Goal: Task Accomplishment & Management: Manage account settings

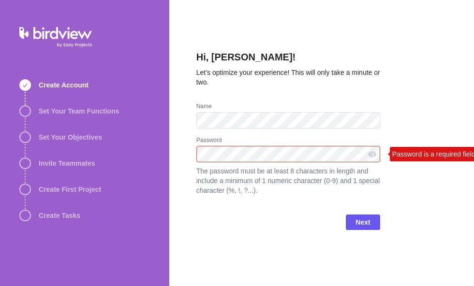
scroll to position [27, 0]
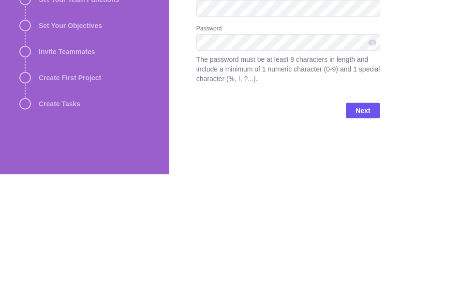
click at [403, 62] on div "Hi, Leo Goglidze! Let’s optimize your experience! This will only take a minute …" at bounding box center [321, 143] width 304 height 286
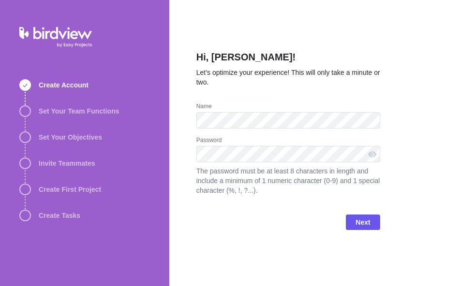
click at [369, 102] on div "Name" at bounding box center [288, 107] width 184 height 10
click at [369, 216] on span "Next" at bounding box center [362, 222] width 14 height 12
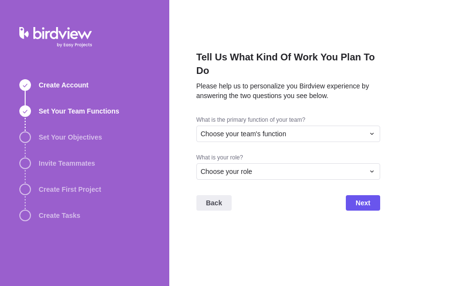
scroll to position [24, 0]
click at [346, 129] on div "Choose your team's function" at bounding box center [282, 134] width 163 height 10
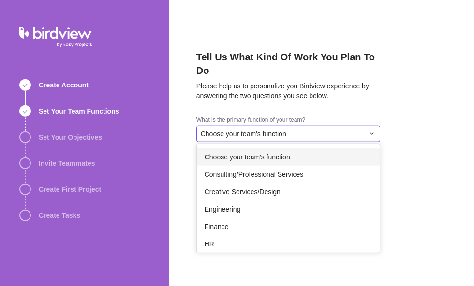
click at [323, 166] on div "Consulting/Professional Services" at bounding box center [288, 174] width 183 height 17
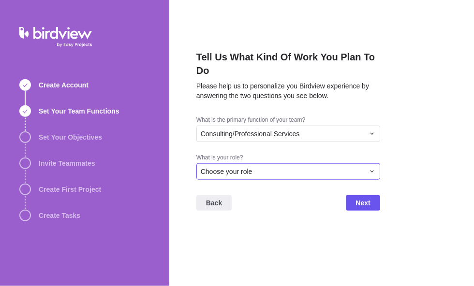
click at [335, 167] on div "Choose your role" at bounding box center [282, 172] width 163 height 10
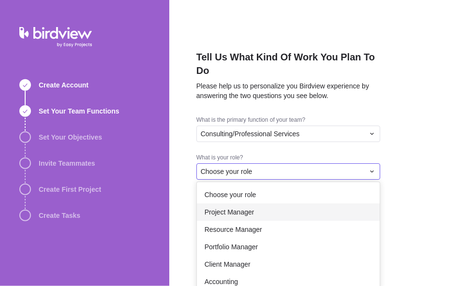
click at [274, 203] on div "Project Manager" at bounding box center [288, 211] width 183 height 17
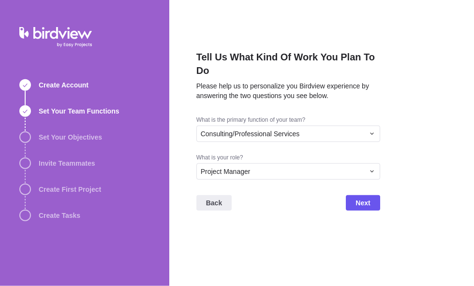
click at [371, 195] on span "Next" at bounding box center [362, 202] width 34 height 15
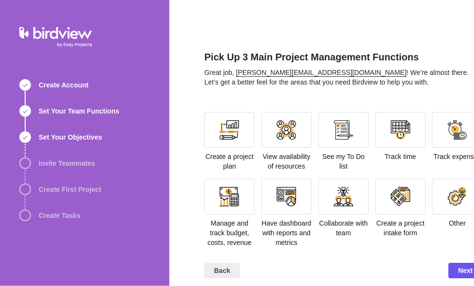
click at [219, 120] on div at bounding box center [228, 129] width 19 height 19
click at [276, 120] on div at bounding box center [285, 129] width 19 height 19
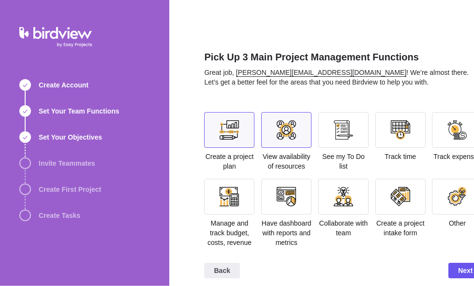
click at [276, 120] on div at bounding box center [285, 129] width 19 height 19
click at [333, 120] on div at bounding box center [342, 129] width 19 height 19
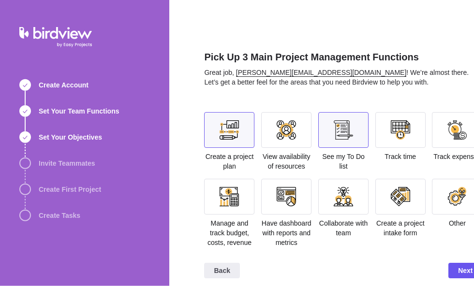
click at [390, 120] on div at bounding box center [399, 129] width 19 height 19
click at [337, 187] on div at bounding box center [342, 196] width 19 height 19
click at [458, 265] on span "Next" at bounding box center [465, 271] width 14 height 12
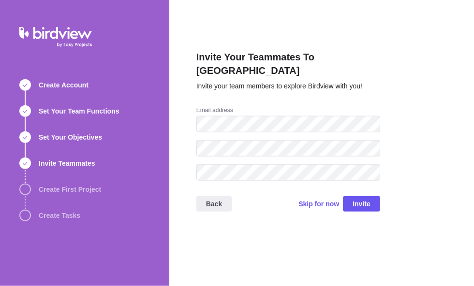
click at [316, 199] on span "Skip for now" at bounding box center [318, 204] width 41 height 10
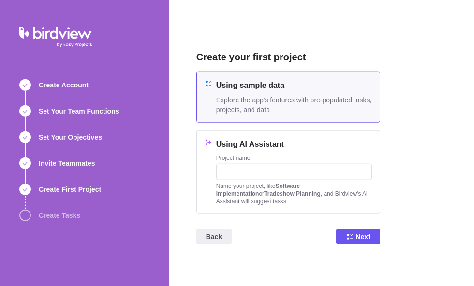
click at [363, 231] on span "Next" at bounding box center [362, 237] width 14 height 12
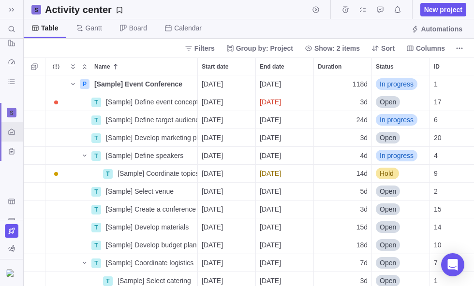
scroll to position [72, 0]
click at [16, 274] on img at bounding box center [12, 273] width 12 height 8
